Goal: Task Accomplishment & Management: Use online tool/utility

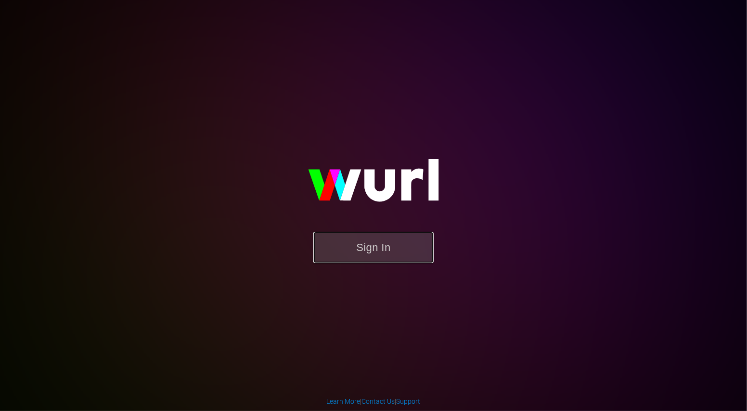
click at [393, 253] on button "Sign In" at bounding box center [374, 247] width 120 height 31
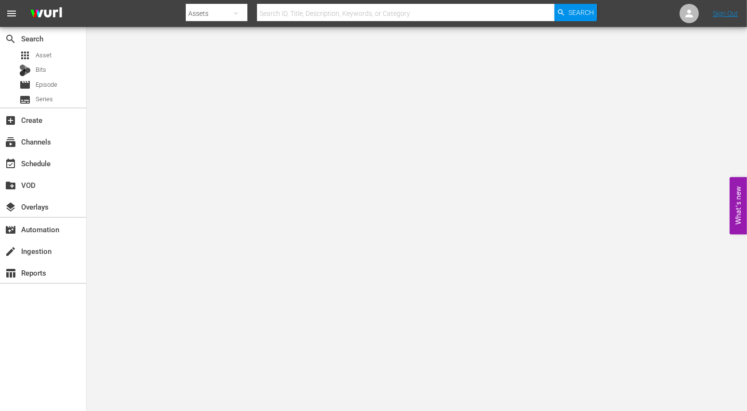
click at [318, 14] on input "text" at bounding box center [406, 13] width 298 height 23
click at [209, 8] on div "Assets" at bounding box center [216, 13] width 61 height 27
click at [217, 69] on div "Episodes" at bounding box center [216, 71] width 39 height 15
click at [297, 15] on input "text" at bounding box center [406, 13] width 298 height 23
type input "darkwaters"
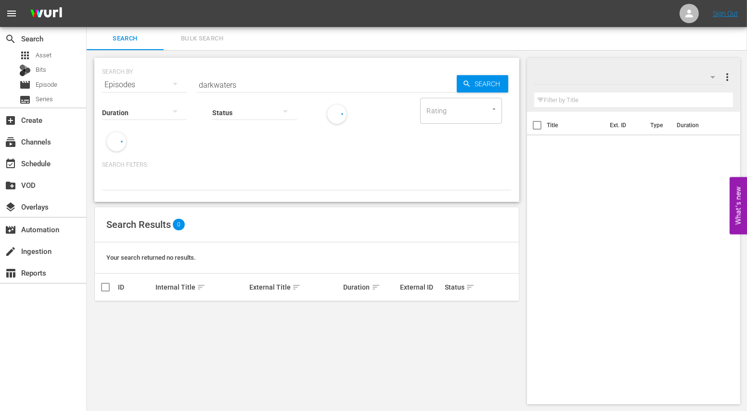
scroll to position [0, 0]
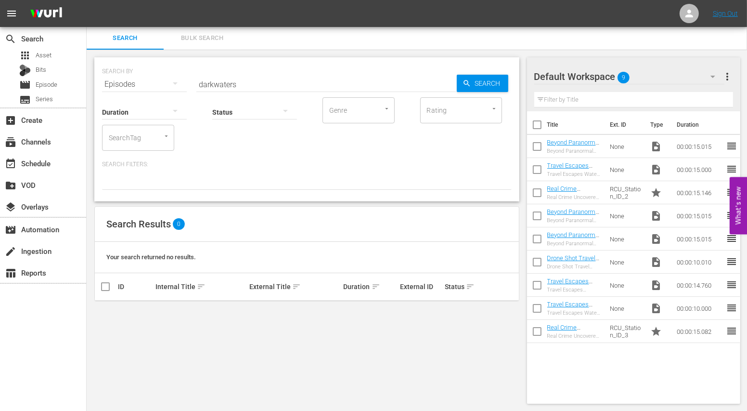
click at [212, 80] on input "darkwaters" at bounding box center [327, 84] width 261 height 23
type input "dark waters"
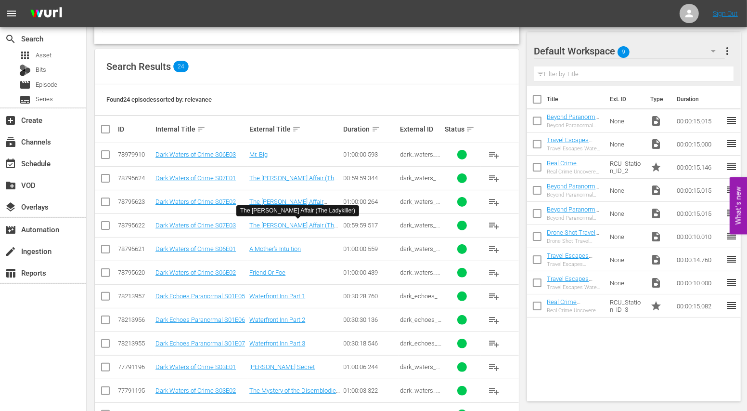
scroll to position [158, 0]
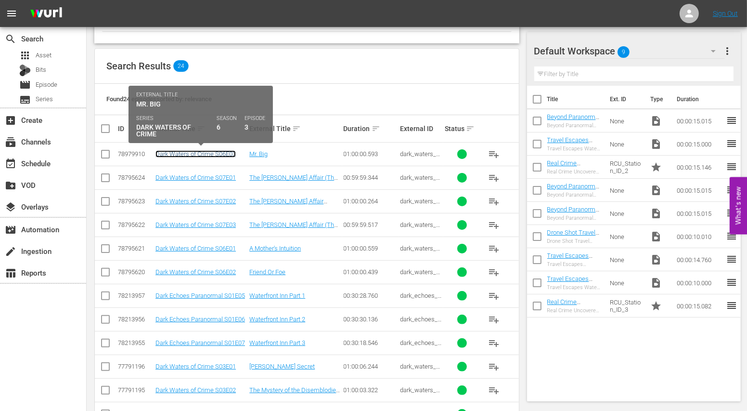
click at [194, 155] on link "Dark Waters of Crime S06E03" at bounding box center [196, 153] width 80 height 7
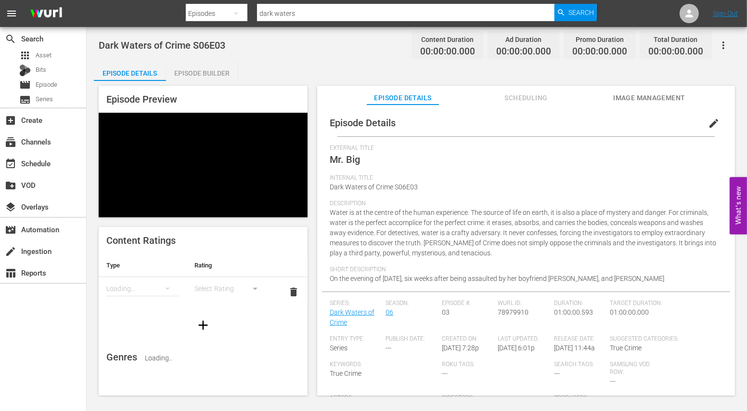
click at [523, 100] on span "Scheduling" at bounding box center [526, 98] width 72 height 12
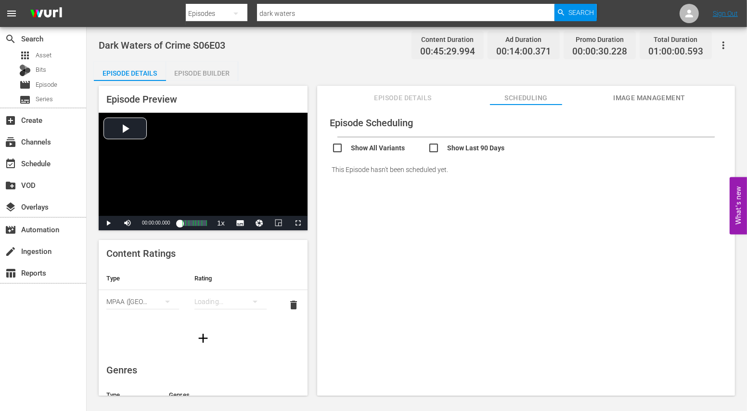
click at [438, 141] on div "Show All Variants Show Last 90 Days" at bounding box center [531, 146] width 399 height 19
click at [434, 148] on input "checkbox" at bounding box center [476, 149] width 96 height 14
checkbox input "true"
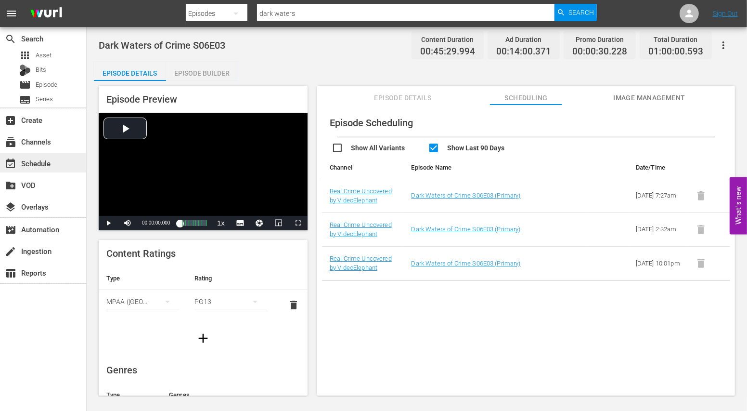
click at [43, 159] on div "event_available Schedule" at bounding box center [27, 161] width 54 height 9
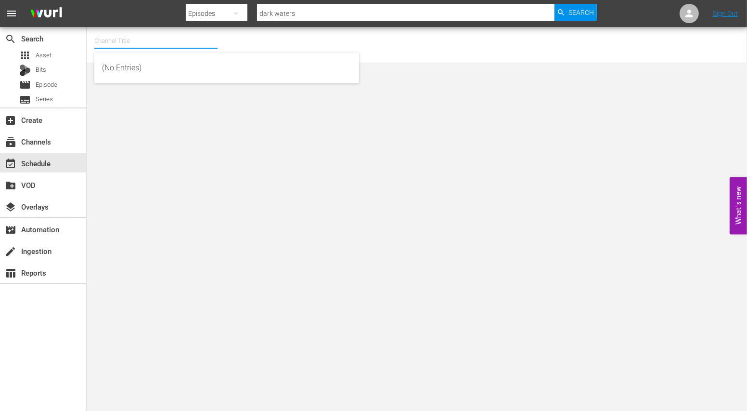
click at [140, 42] on input "text" at bounding box center [155, 40] width 123 height 23
type input "r"
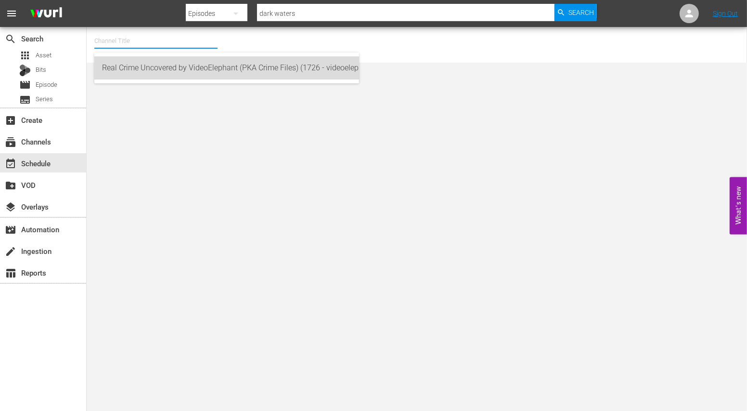
click at [153, 72] on div "Real Crime Uncovered by VideoElephant (PKA Crime Files) (1726 - videoelephant_l…" at bounding box center [226, 67] width 249 height 23
type input "Real Crime Uncovered by VideoElephant (PKA Crime Files) (1726 - videoelephant_l…"
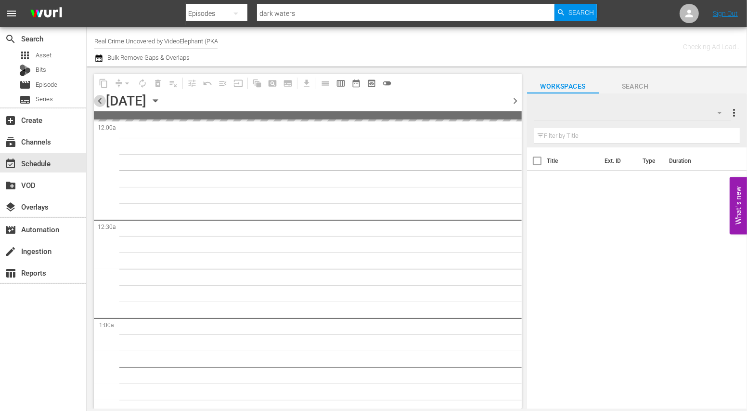
click at [98, 103] on span "chevron_left" at bounding box center [100, 101] width 12 height 12
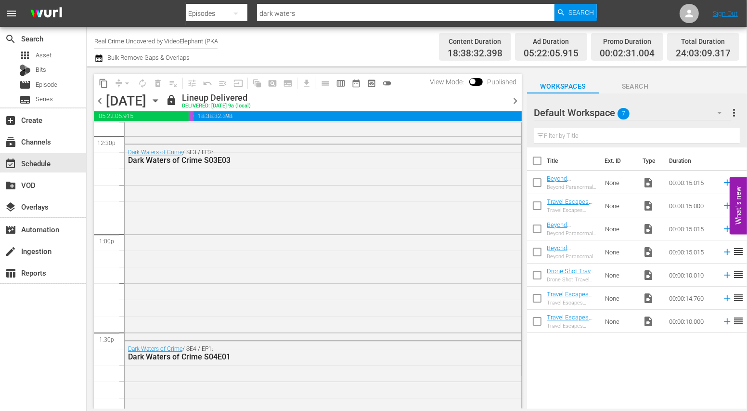
scroll to position [2438, 0]
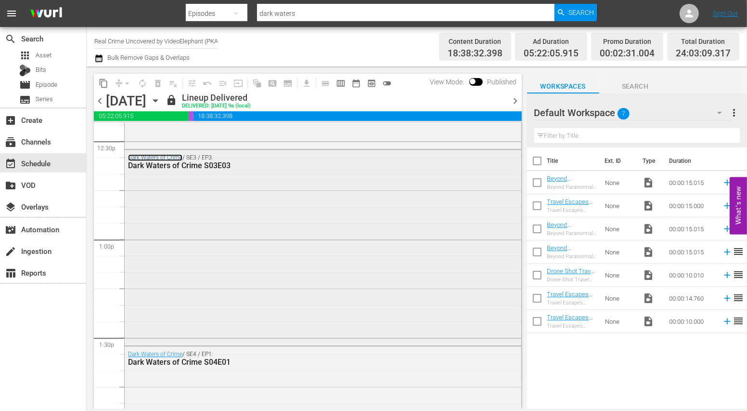
click at [155, 155] on link "Dark Waters of Crime" at bounding box center [155, 157] width 54 height 7
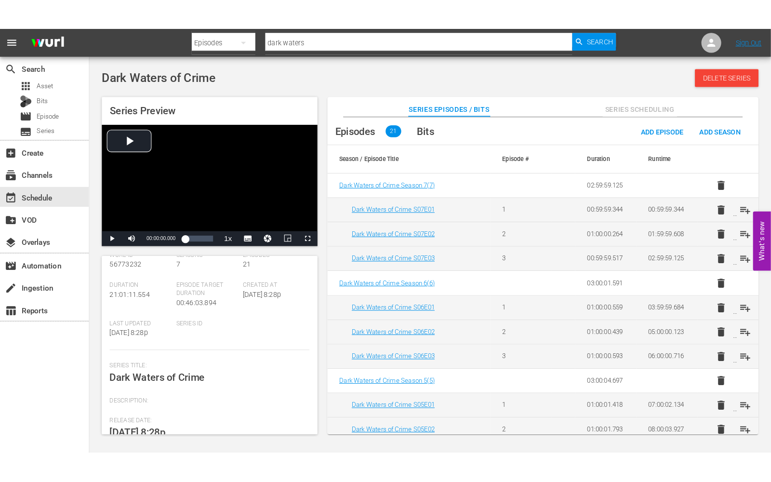
scroll to position [109, 0]
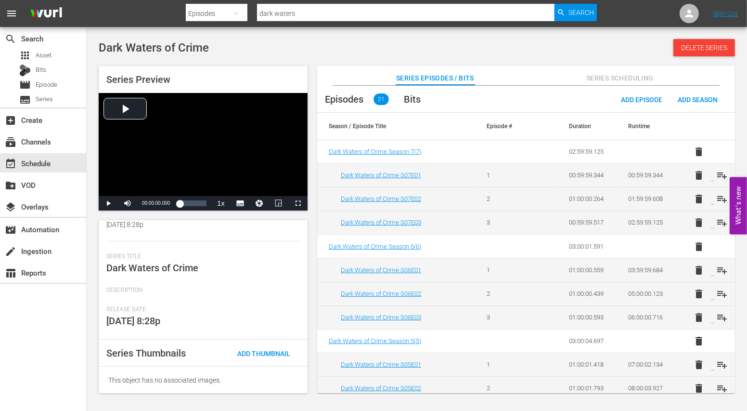
click at [617, 68] on button "Series Scheduling" at bounding box center [620, 75] width 72 height 19
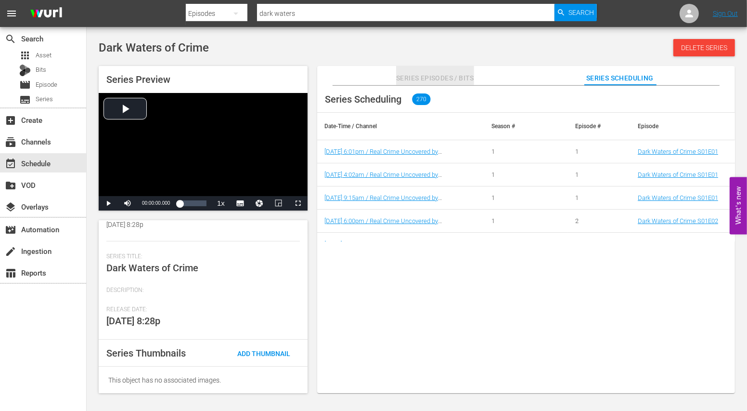
click at [398, 84] on button "Series Episodes / Bits" at bounding box center [435, 75] width 78 height 19
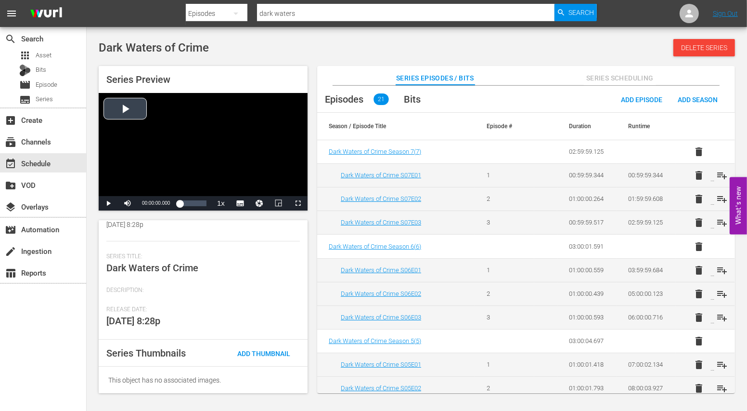
click at [114, 114] on div "Video Player" at bounding box center [203, 144] width 209 height 103
click at [298, 203] on span "Video Player" at bounding box center [298, 203] width 0 height 0
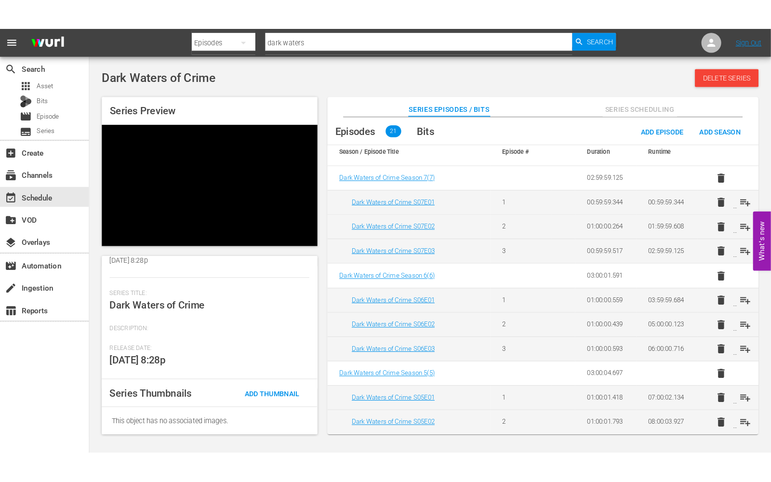
scroll to position [65, 0]
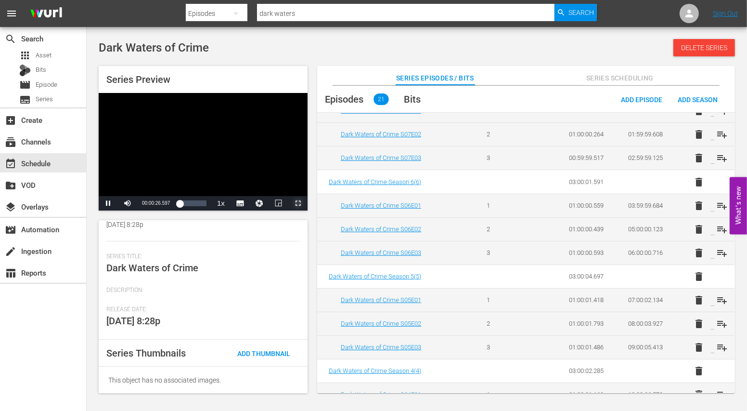
click at [298, 203] on span "Video Player" at bounding box center [298, 203] width 0 height 0
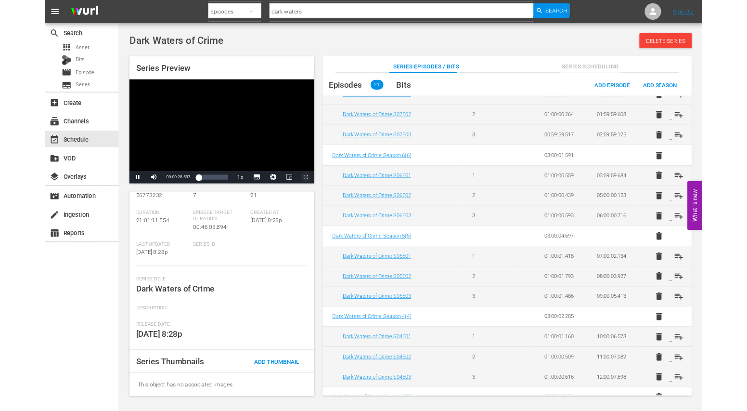
scroll to position [0, 0]
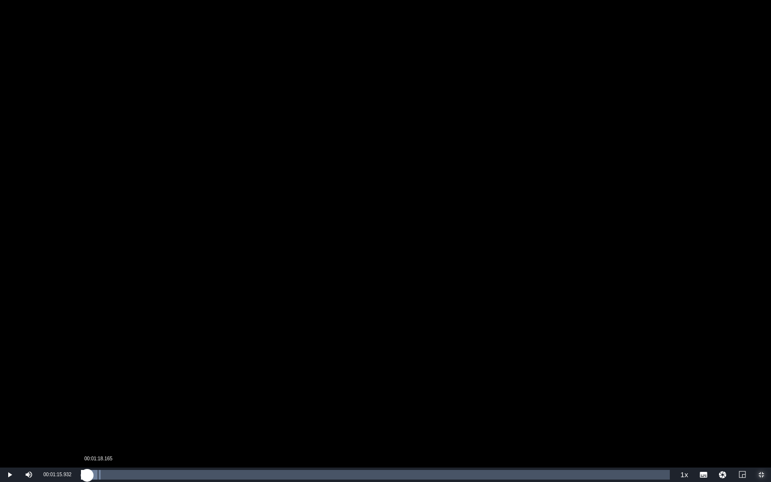
click at [98, 410] on div "00:01:18.165" at bounding box center [98, 475] width 0 height 10
click at [106, 410] on div "00:01:53.898" at bounding box center [105, 475] width 0 height 10
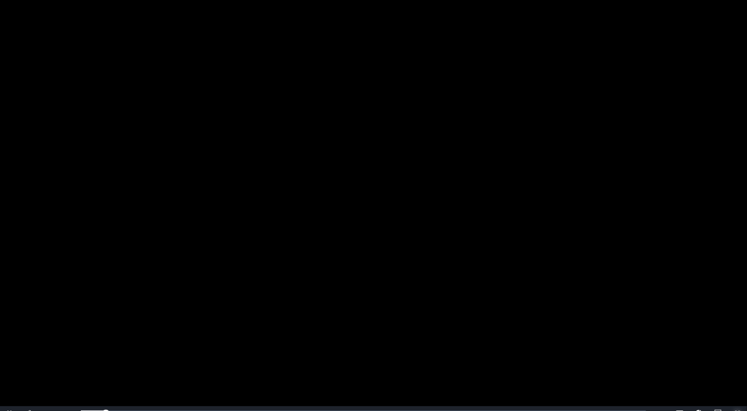
scroll to position [1, 0]
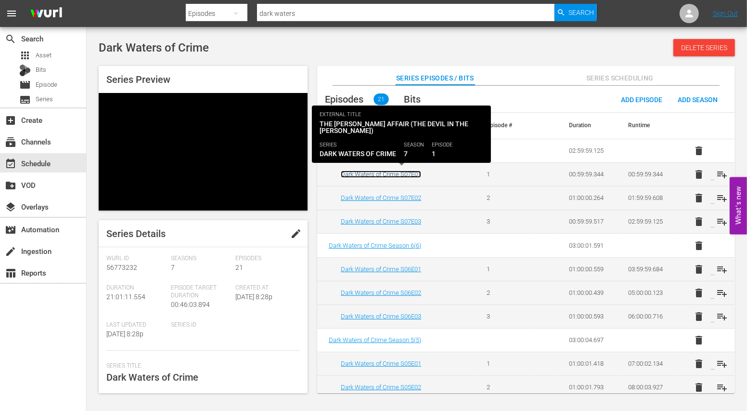
click at [386, 170] on link "Dark Waters of Crime S07E01" at bounding box center [381, 173] width 80 height 7
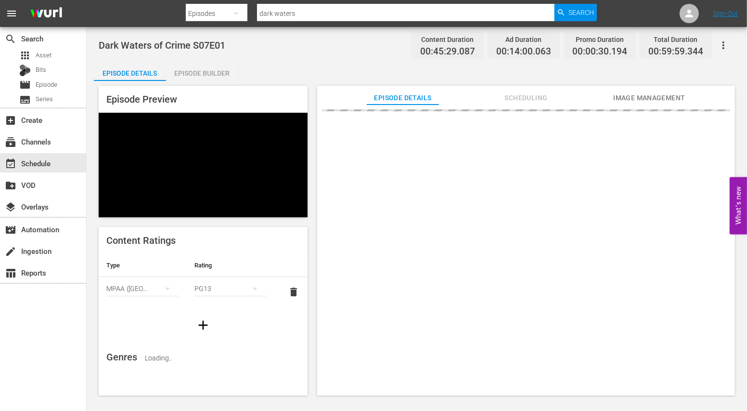
click at [194, 71] on div "Episode Builder" at bounding box center [202, 73] width 72 height 23
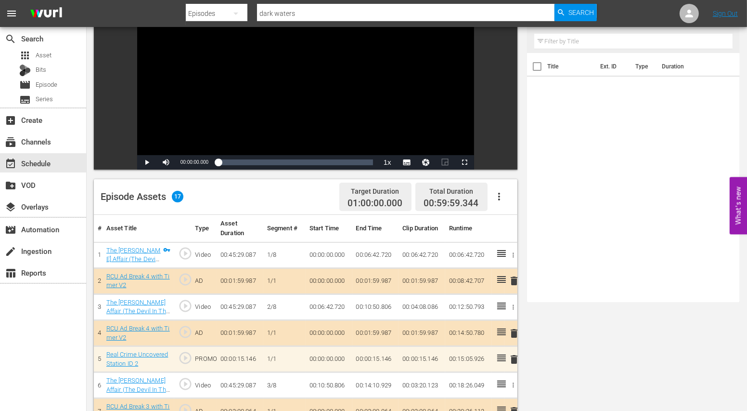
scroll to position [132, 0]
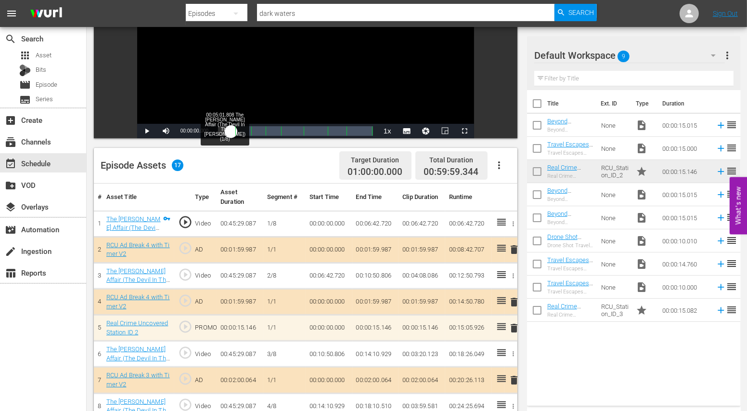
drag, startPoint x: 218, startPoint y: 132, endPoint x: 231, endPoint y: 132, distance: 13.5
click at [231, 132] on div "00:00:00.000" at bounding box center [224, 131] width 13 height 10
click at [465, 131] on span "Video Player" at bounding box center [465, 131] width 0 height 0
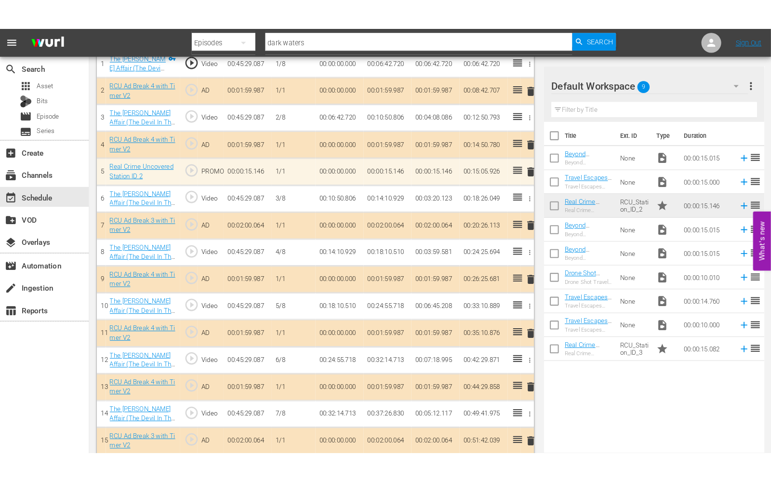
scroll to position [118, 0]
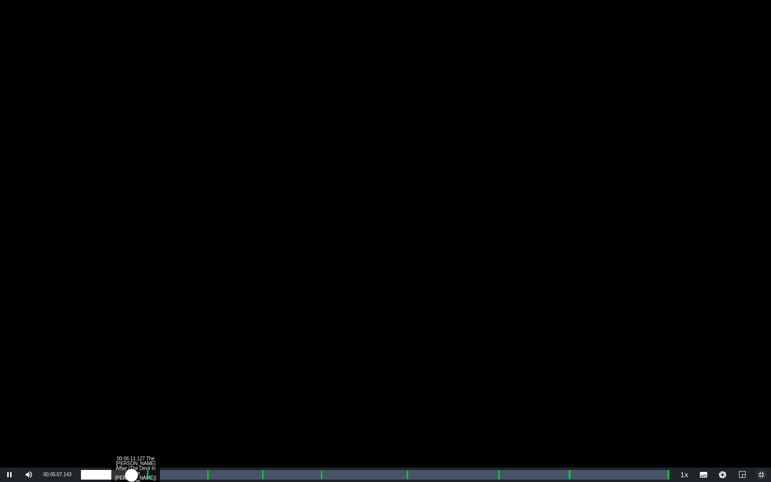
click at [142, 410] on div "Loaded : 11.44% 00:06:11.127 The Brigitte Grenier Affair (The Devil In The Wood…" at bounding box center [375, 475] width 589 height 10
click at [205, 410] on div "Loaded : 30.01% 00:12:36.981 The Brigitte Grenier Affair (The Devil In The Wood…" at bounding box center [375, 475] width 589 height 10
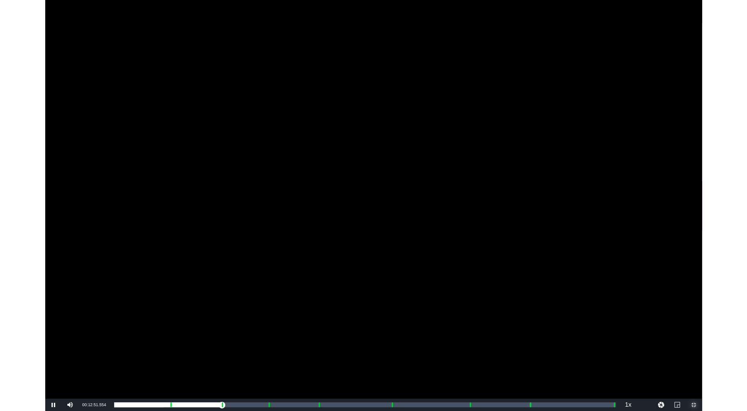
scroll to position [132, 0]
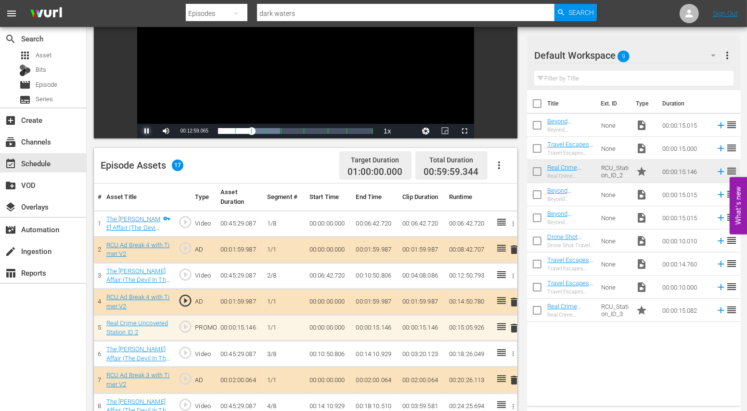
click at [147, 131] on span "Video Player" at bounding box center [147, 131] width 0 height 0
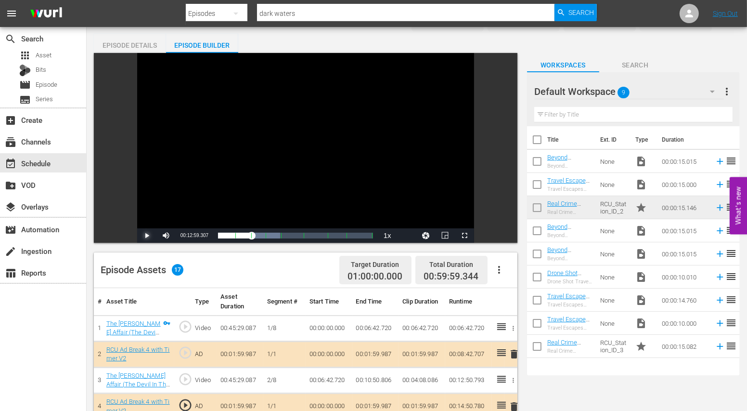
scroll to position [0, 0]
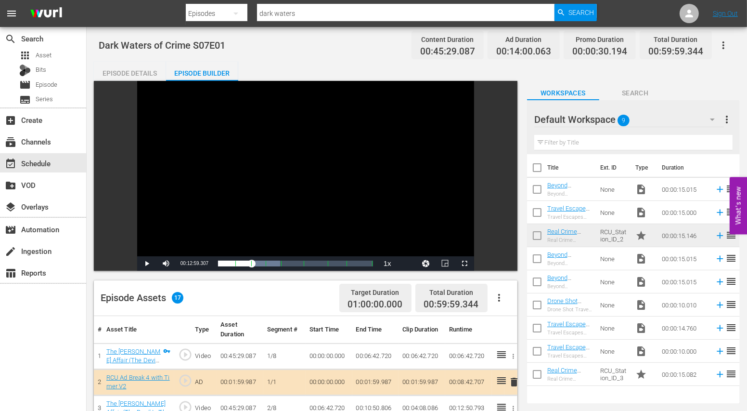
click at [126, 71] on div "Episode Details" at bounding box center [130, 73] width 72 height 23
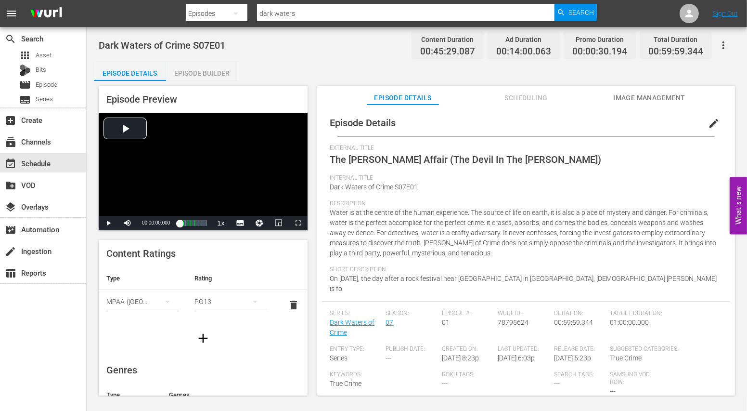
scroll to position [31, 0]
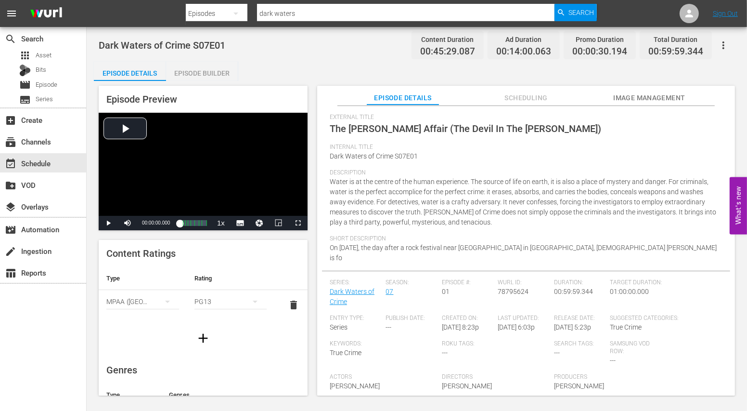
click at [420, 156] on div "Internal Title Dark Waters of Crime S07E01" at bounding box center [526, 157] width 393 height 26
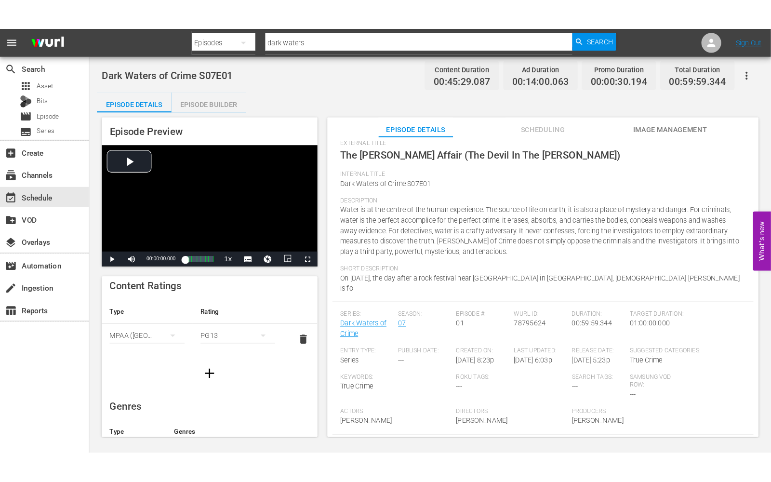
scroll to position [0, 0]
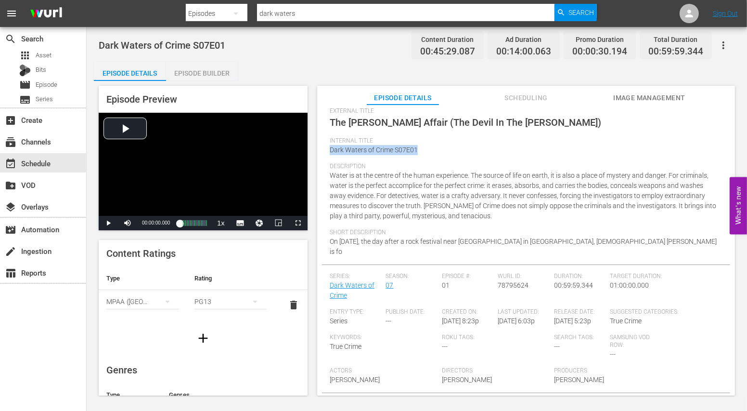
drag, startPoint x: 422, startPoint y: 153, endPoint x: 327, endPoint y: 150, distance: 95.4
click at [327, 150] on div "Episode Details edit External Title The Brigitte Grenier Affair (The Devil In T…" at bounding box center [526, 241] width 408 height 338
copy span "Dark Waters of Crime S07E01"
click at [298, 223] on span "Video Player" at bounding box center [298, 223] width 0 height 0
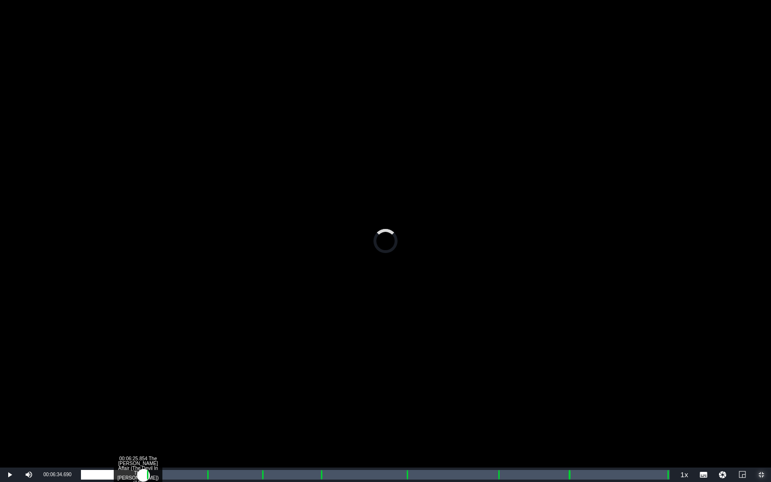
drag, startPoint x: 94, startPoint y: 472, endPoint x: 144, endPoint y: 470, distance: 49.7
click at [144, 410] on div "Loaded : 0.00% 00:06:25.854 The Brigitte Grenier Affair (The Devil In The Woods…" at bounding box center [375, 475] width 589 height 10
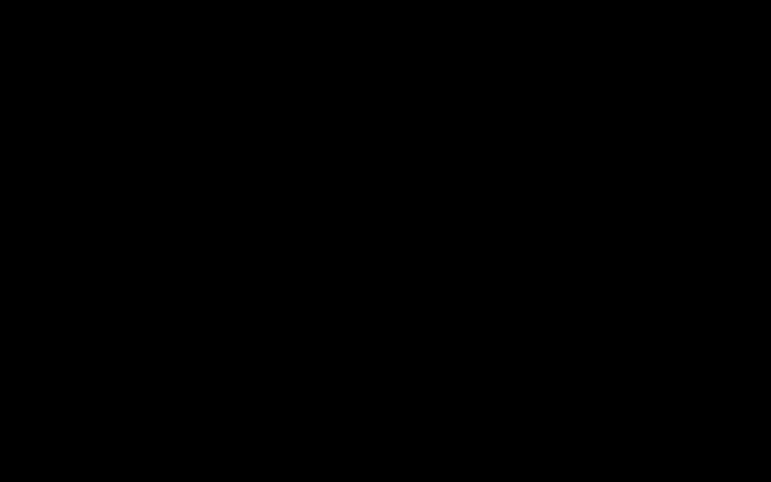
click at [747, 410] on button "Exit Fullscreen" at bounding box center [760, 474] width 19 height 14
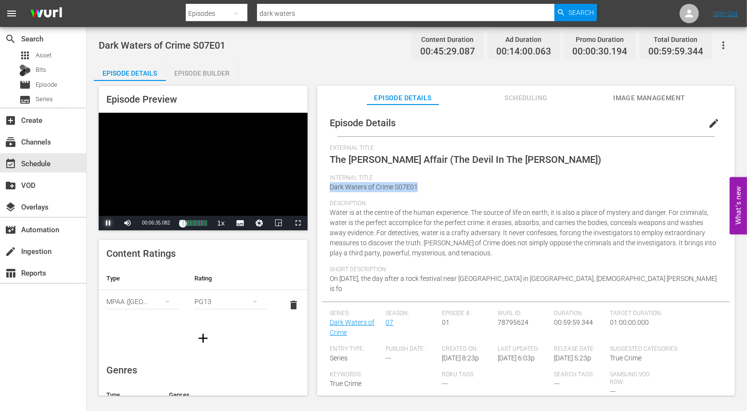
click at [108, 223] on span "Video Player" at bounding box center [108, 223] width 0 height 0
